Goal: Transaction & Acquisition: Book appointment/travel/reservation

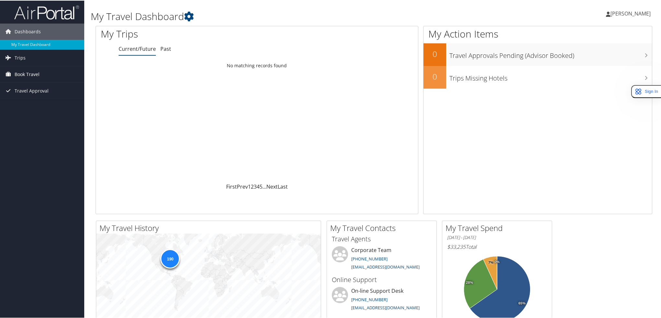
click at [35, 75] on span "Book Travel" at bounding box center [27, 74] width 25 height 16
click at [28, 105] on link "Book/Manage Online Trips" at bounding box center [42, 106] width 84 height 10
